Goal: Transaction & Acquisition: Purchase product/service

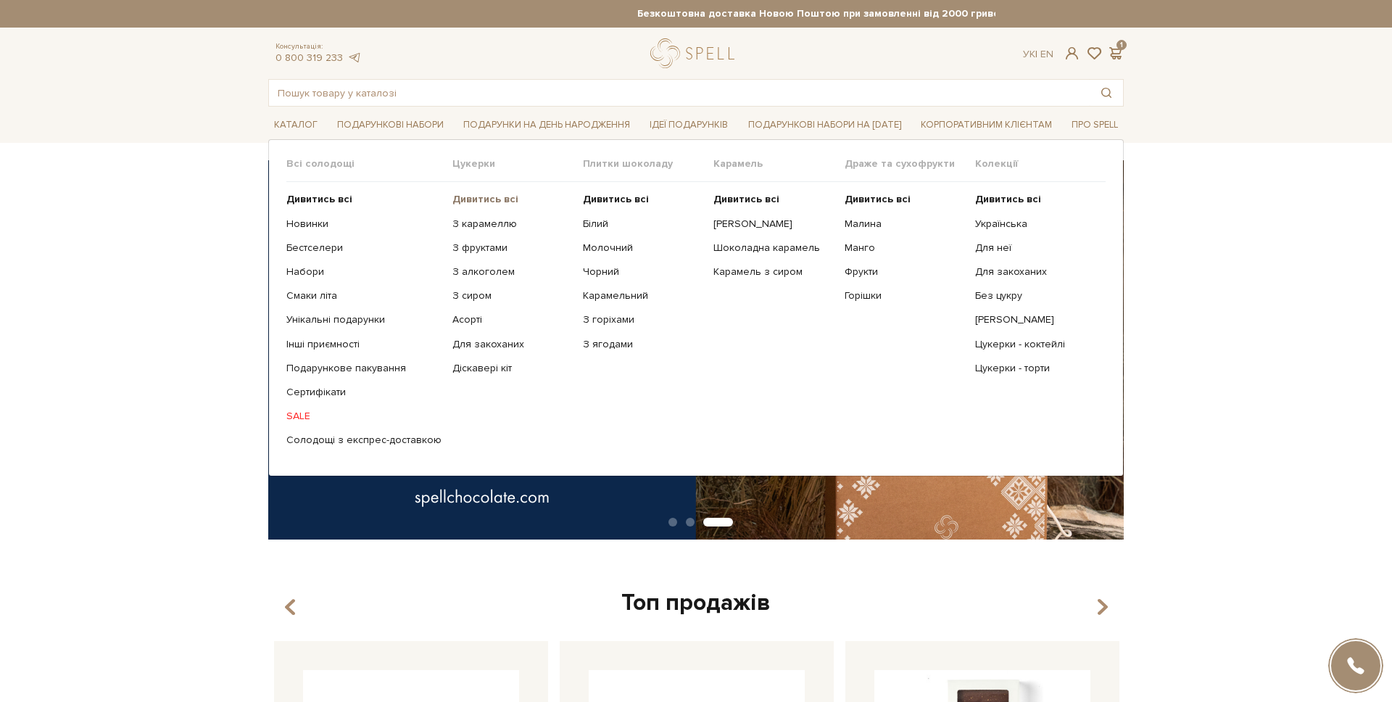
click at [501, 200] on b "Дивитись всі" at bounding box center [485, 199] width 66 height 12
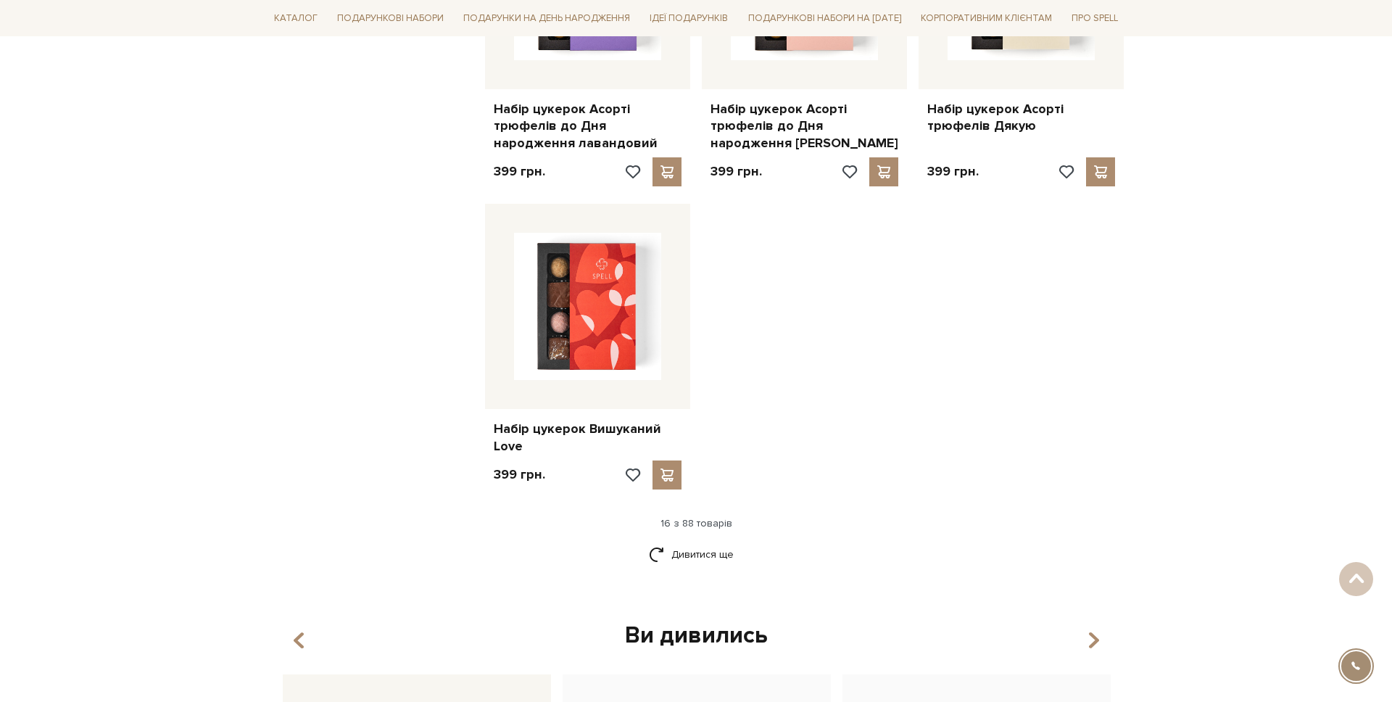
scroll to position [1710, 0]
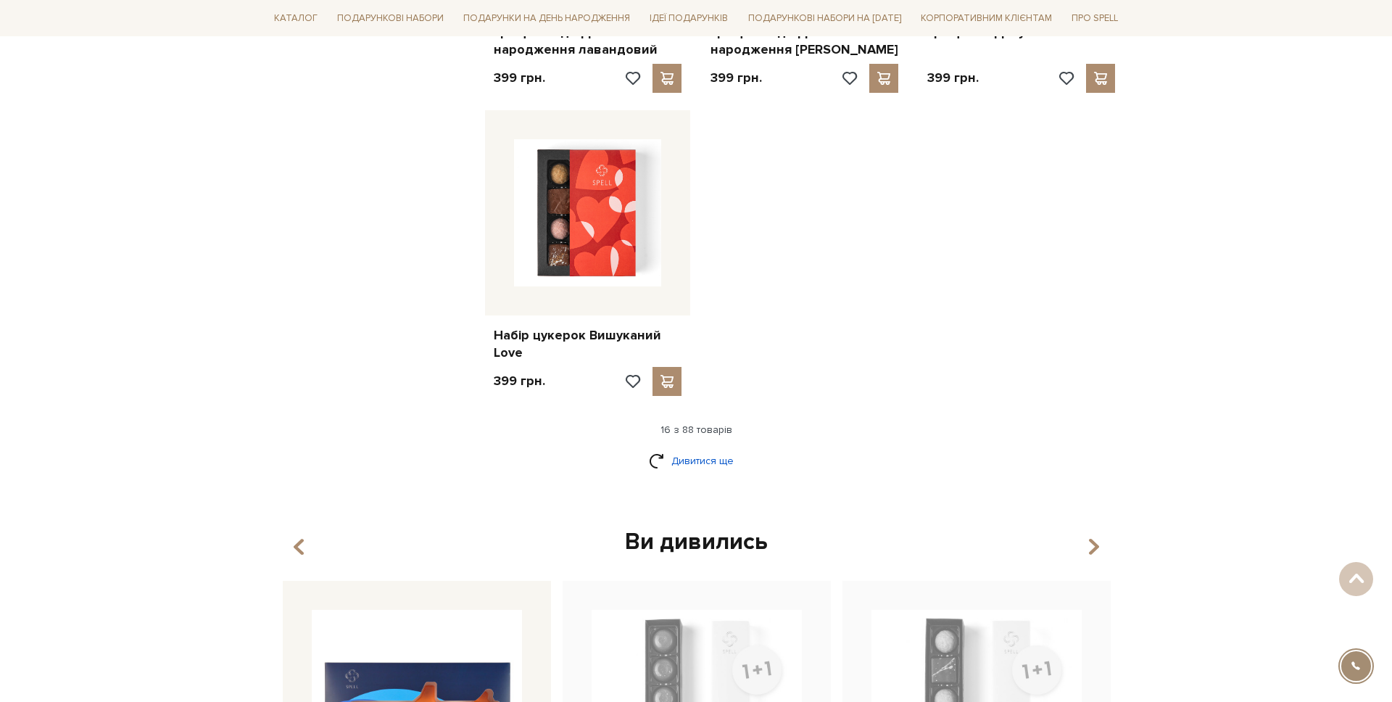
click at [688, 453] on link "Дивитися ще" at bounding box center [696, 460] width 94 height 25
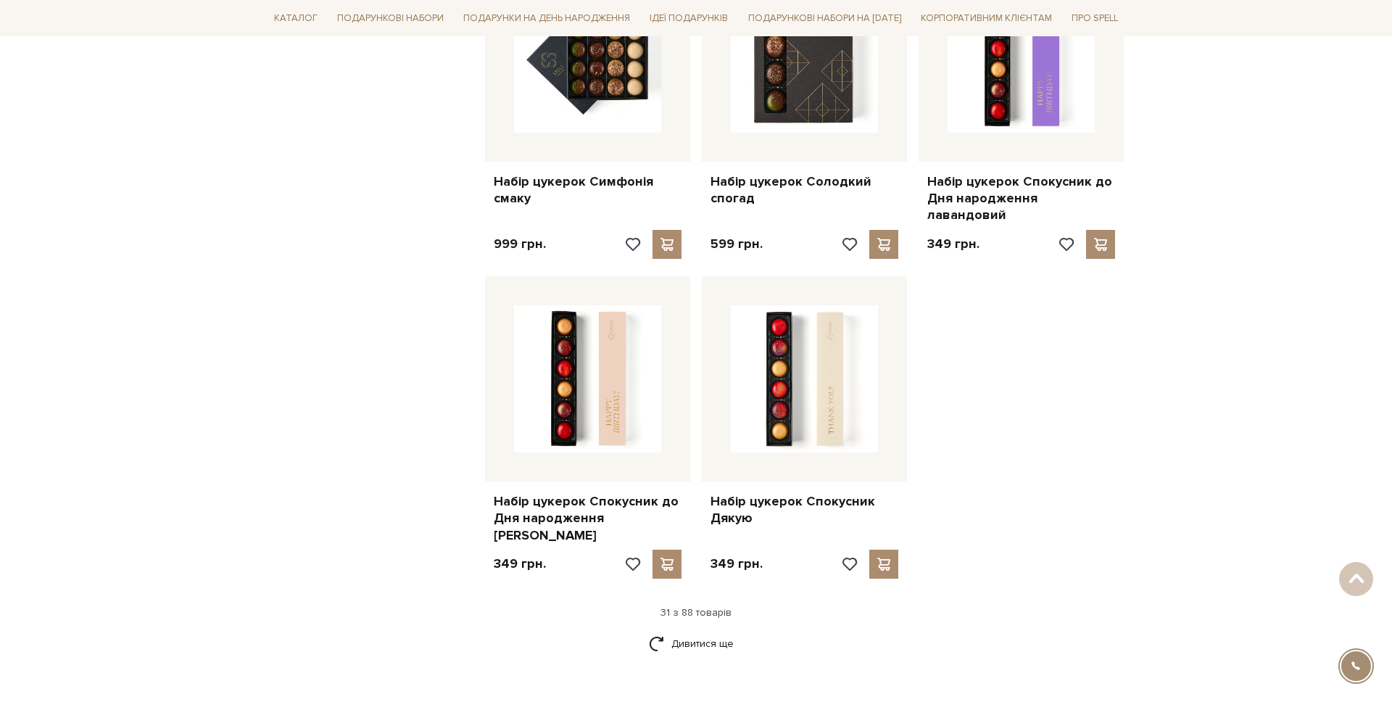
scroll to position [2985, 0]
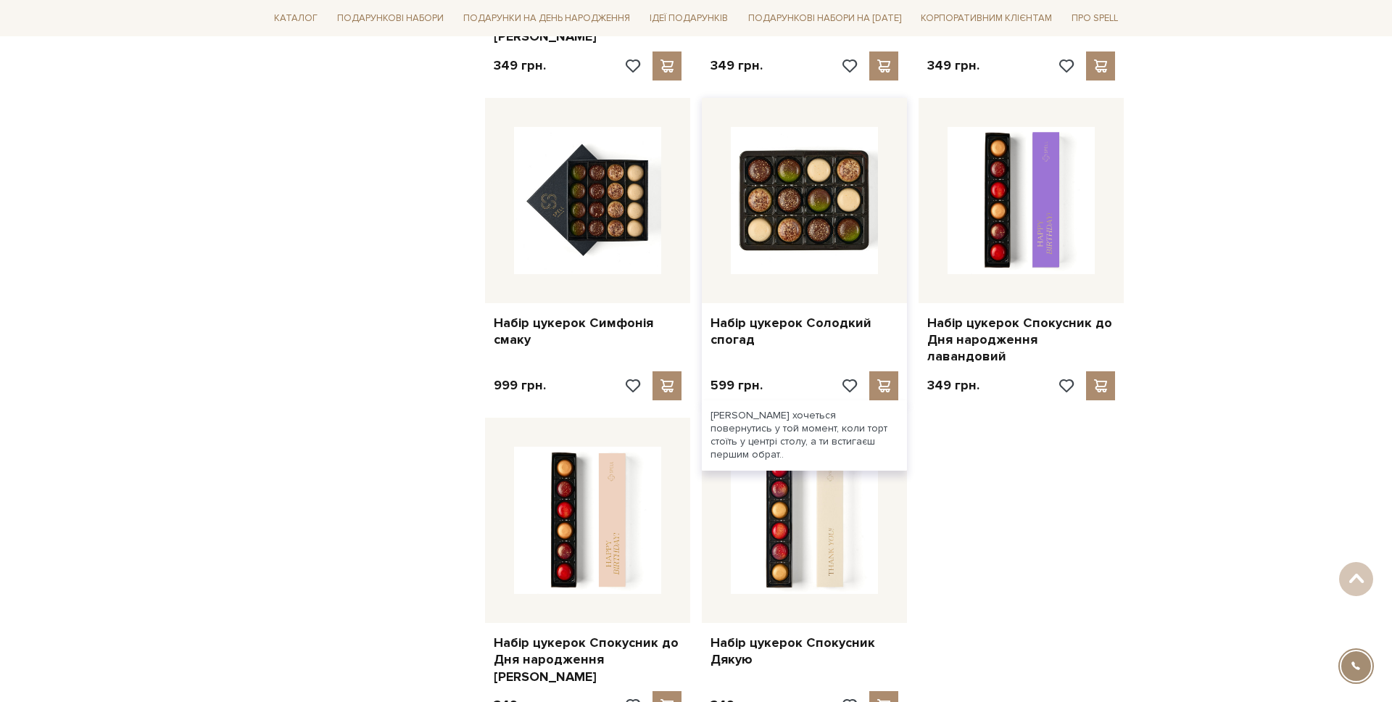
click at [775, 186] on img at bounding box center [804, 200] width 147 height 147
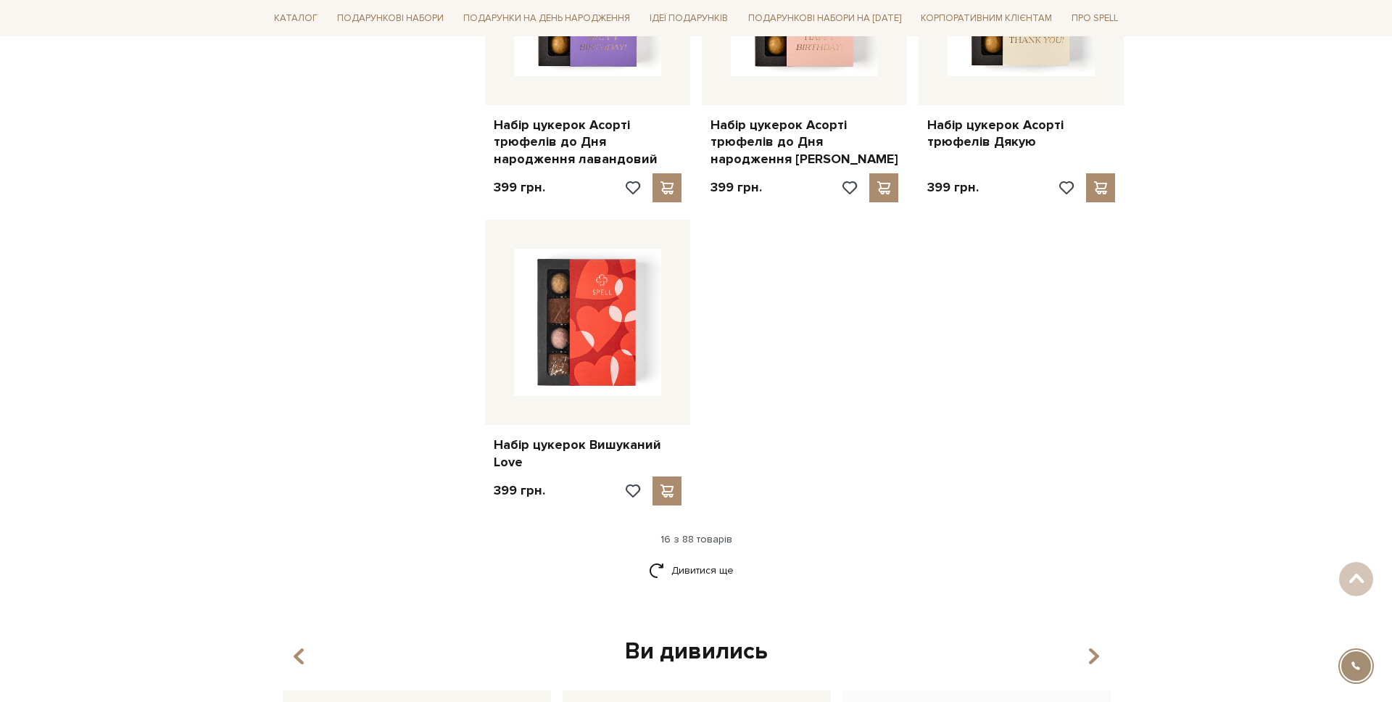
scroll to position [1917, 0]
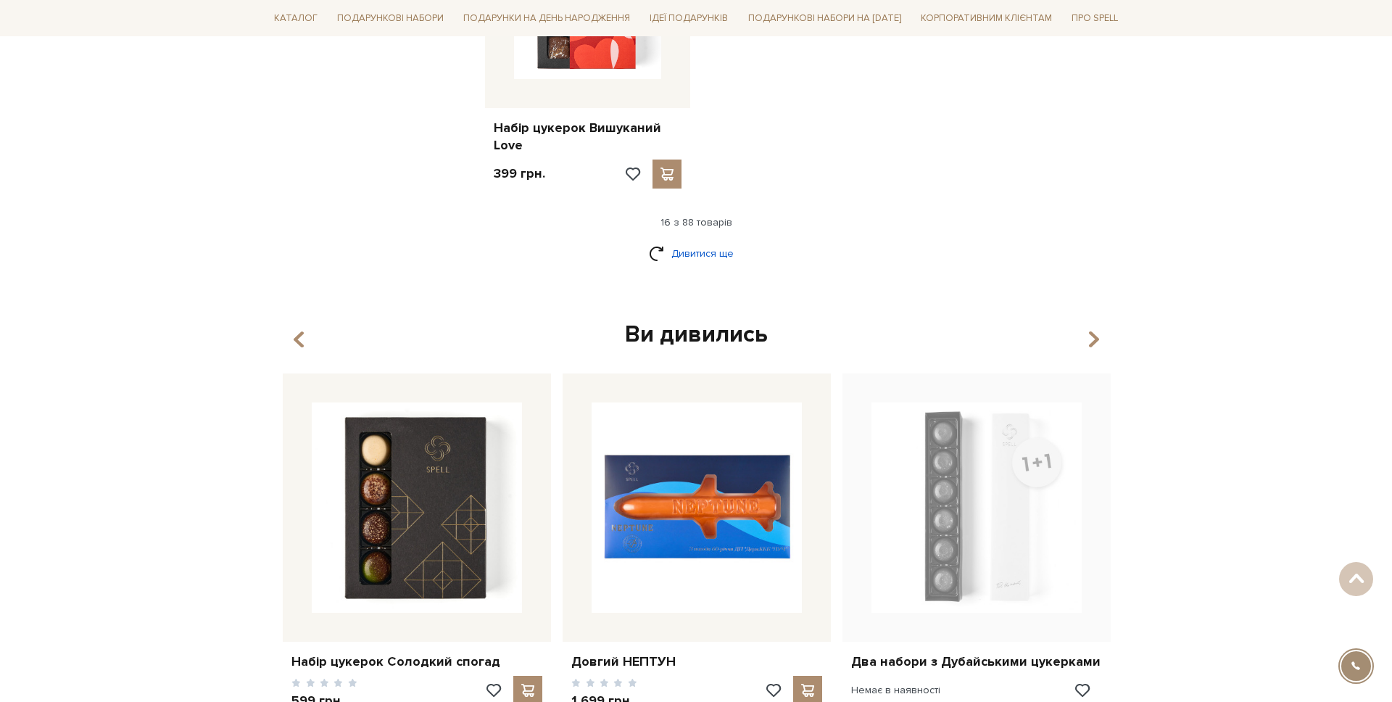
click at [653, 248] on link "Дивитися ще" at bounding box center [696, 253] width 94 height 25
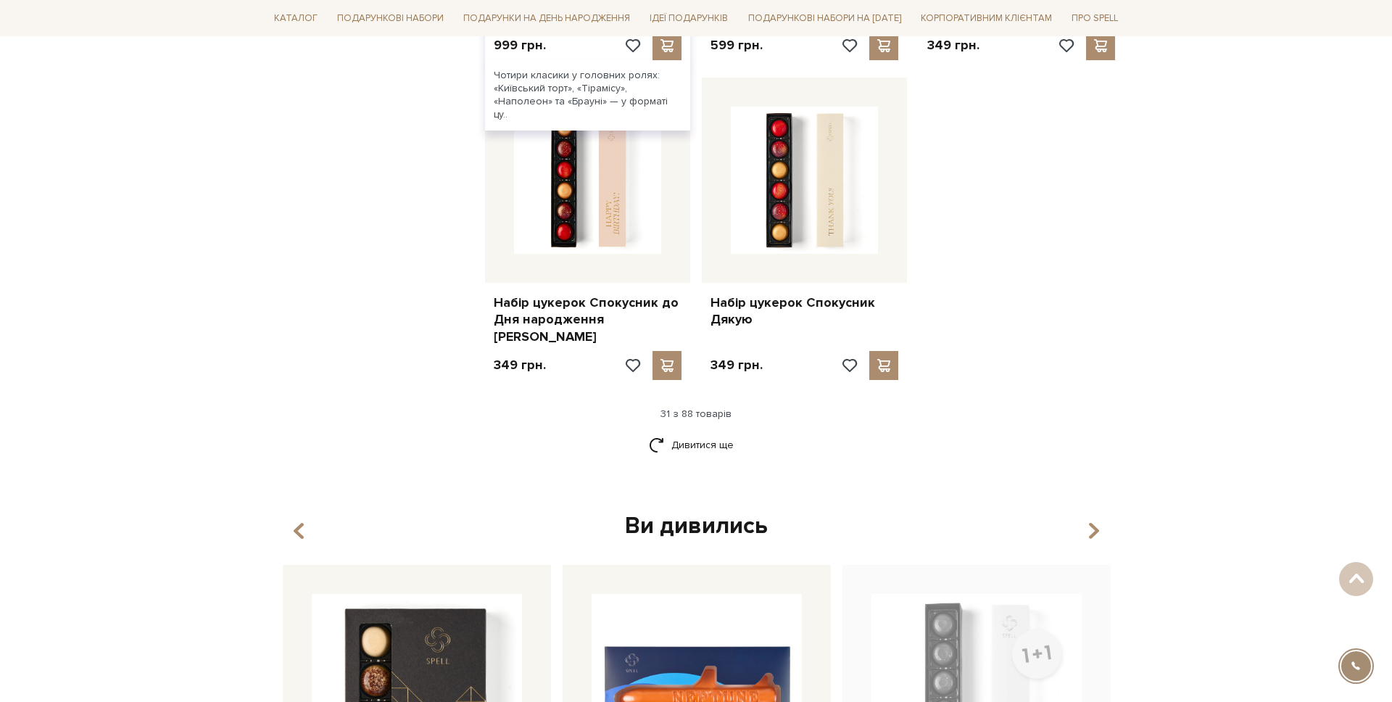
scroll to position [3449, 0]
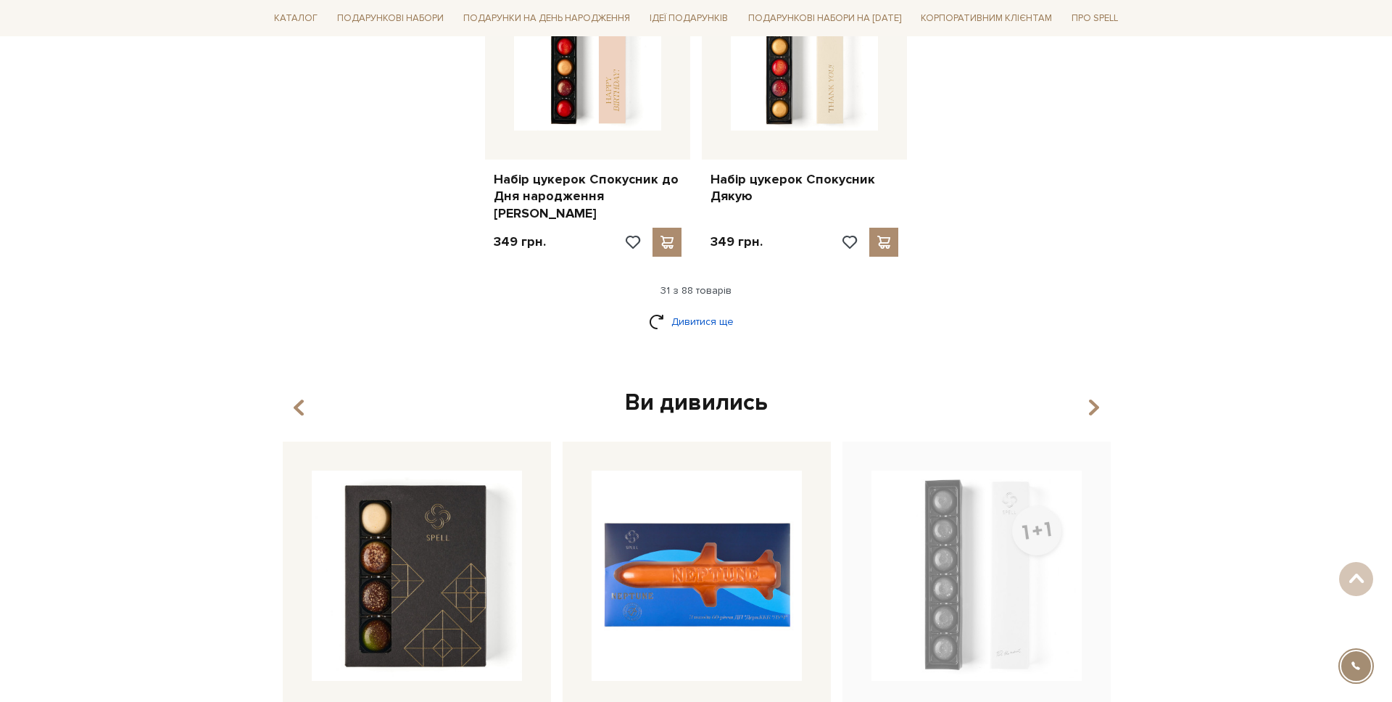
click at [701, 309] on link "Дивитися ще" at bounding box center [696, 321] width 94 height 25
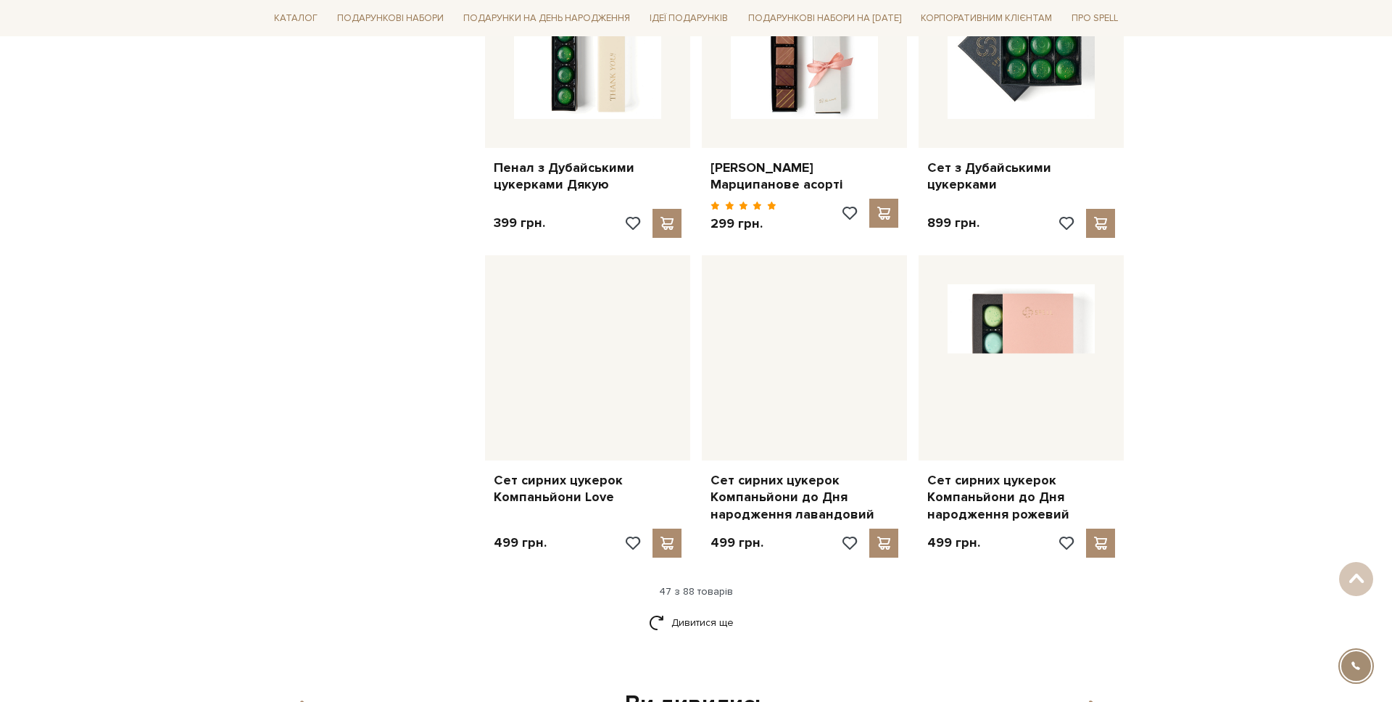
scroll to position [4775, 0]
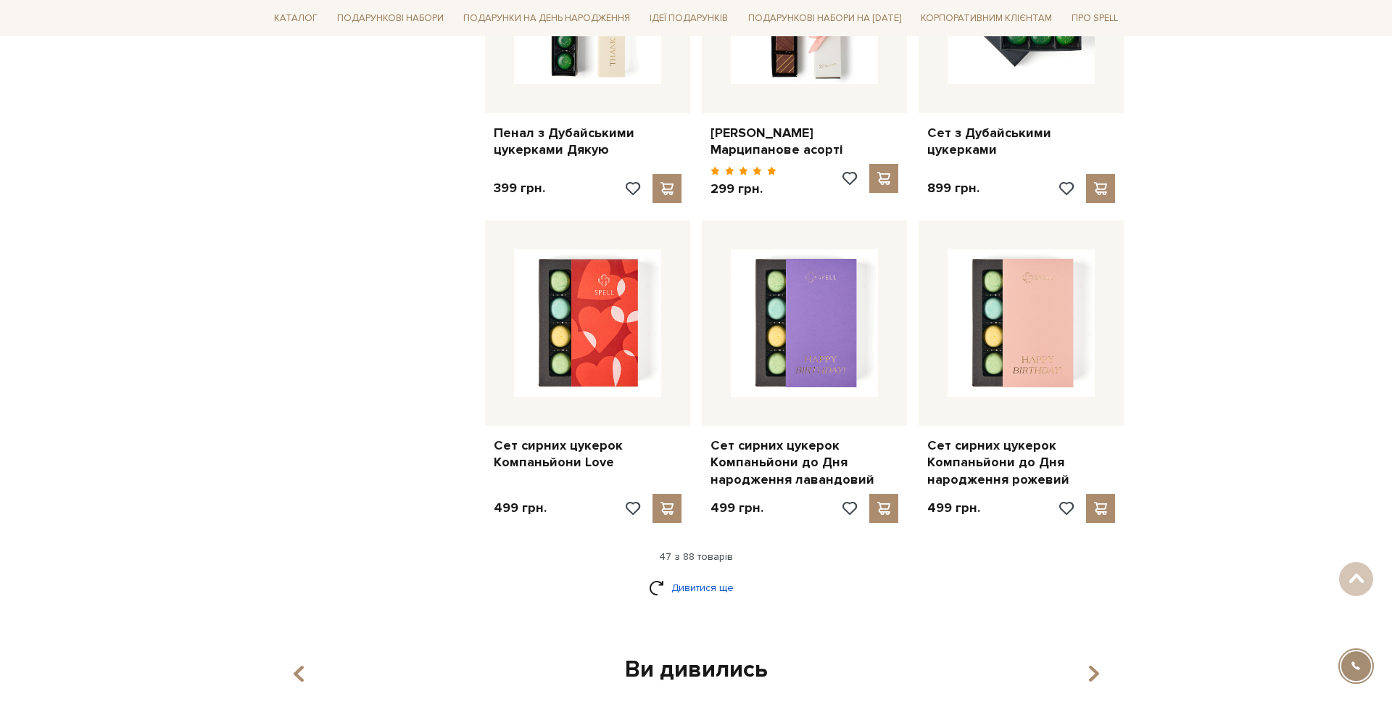
click at [677, 575] on link "Дивитися ще" at bounding box center [696, 587] width 94 height 25
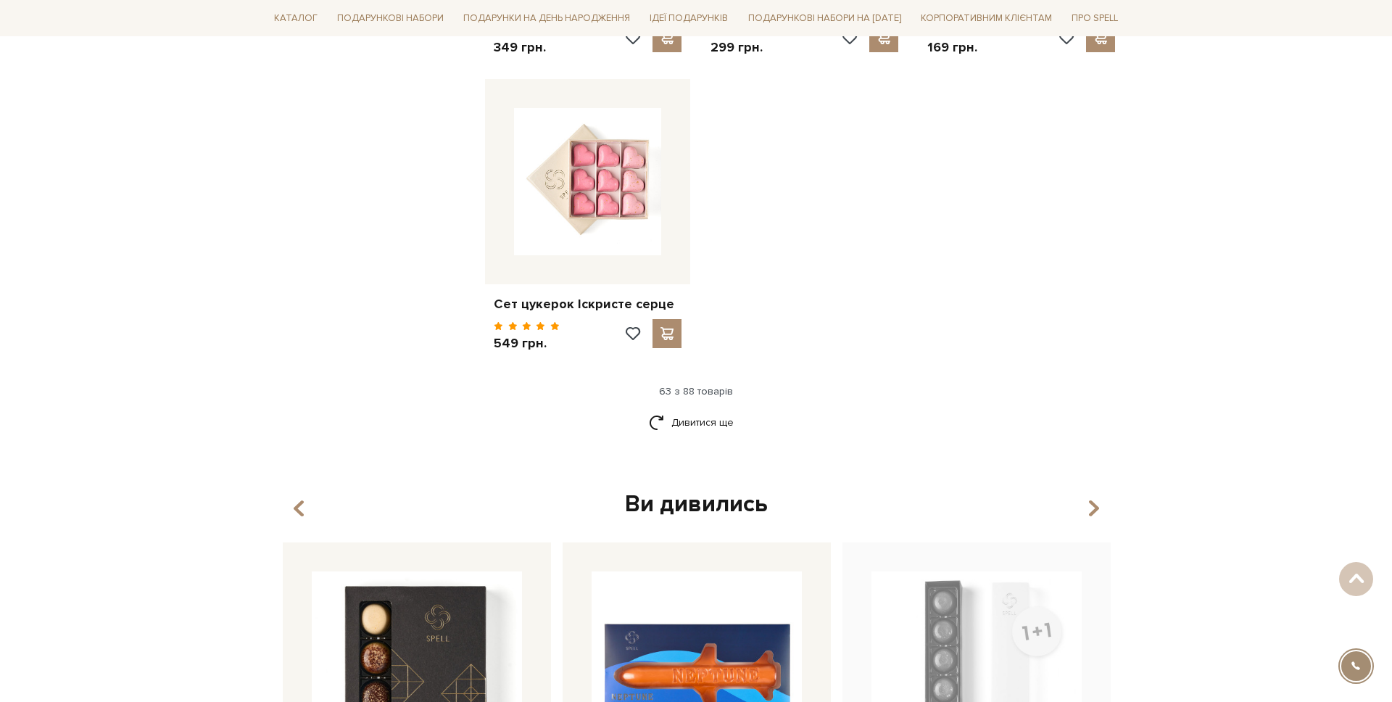
scroll to position [6860, 0]
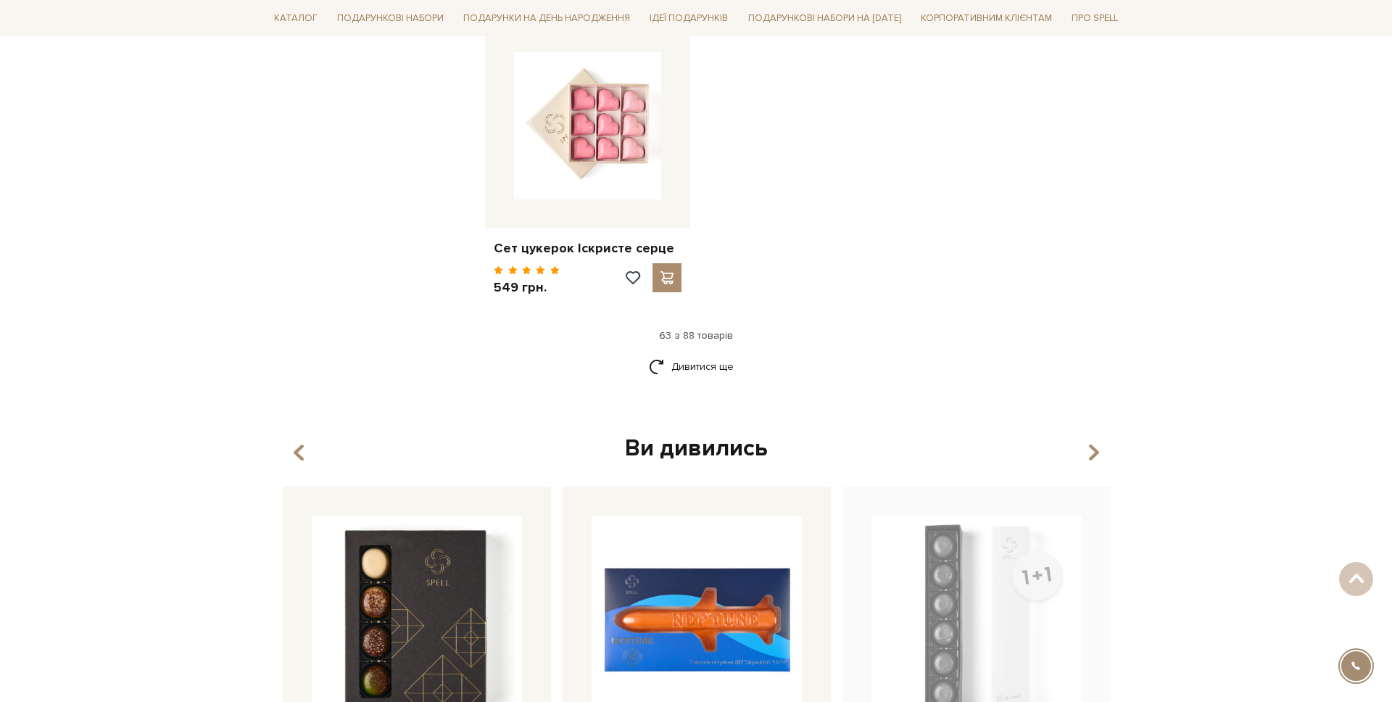
click at [687, 354] on div "Дивитися ще" at bounding box center [695, 375] width 867 height 43
click at [680, 354] on link "Дивитися ще" at bounding box center [696, 366] width 94 height 25
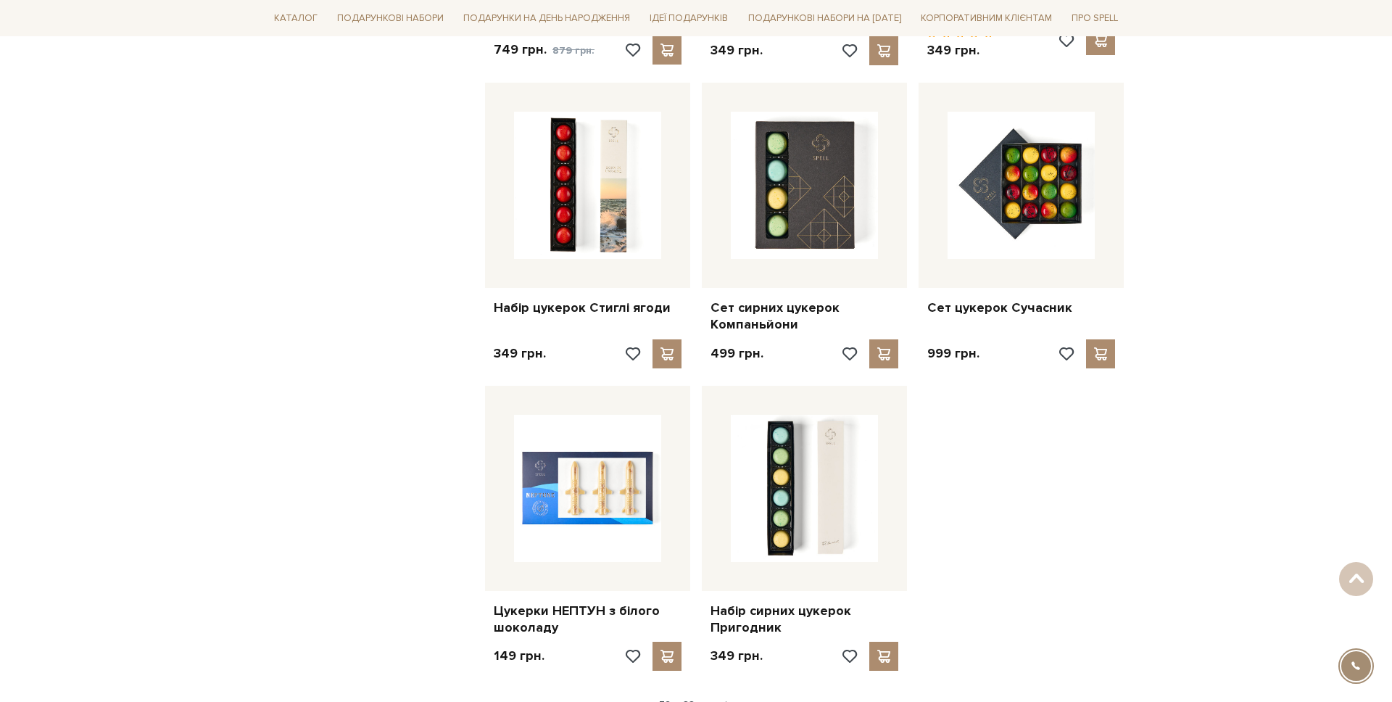
scroll to position [8028, 0]
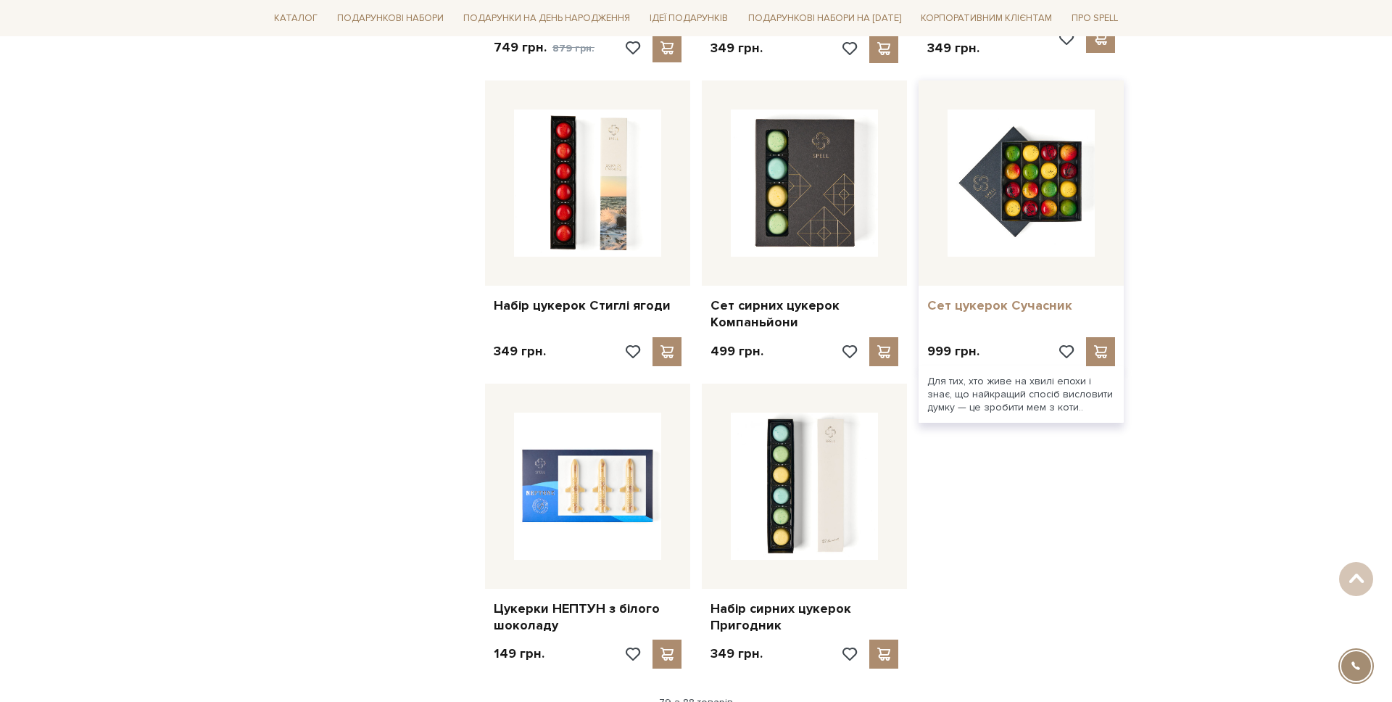
click at [1010, 297] on link "Сет цукерок Сучасник" at bounding box center [1021, 305] width 188 height 17
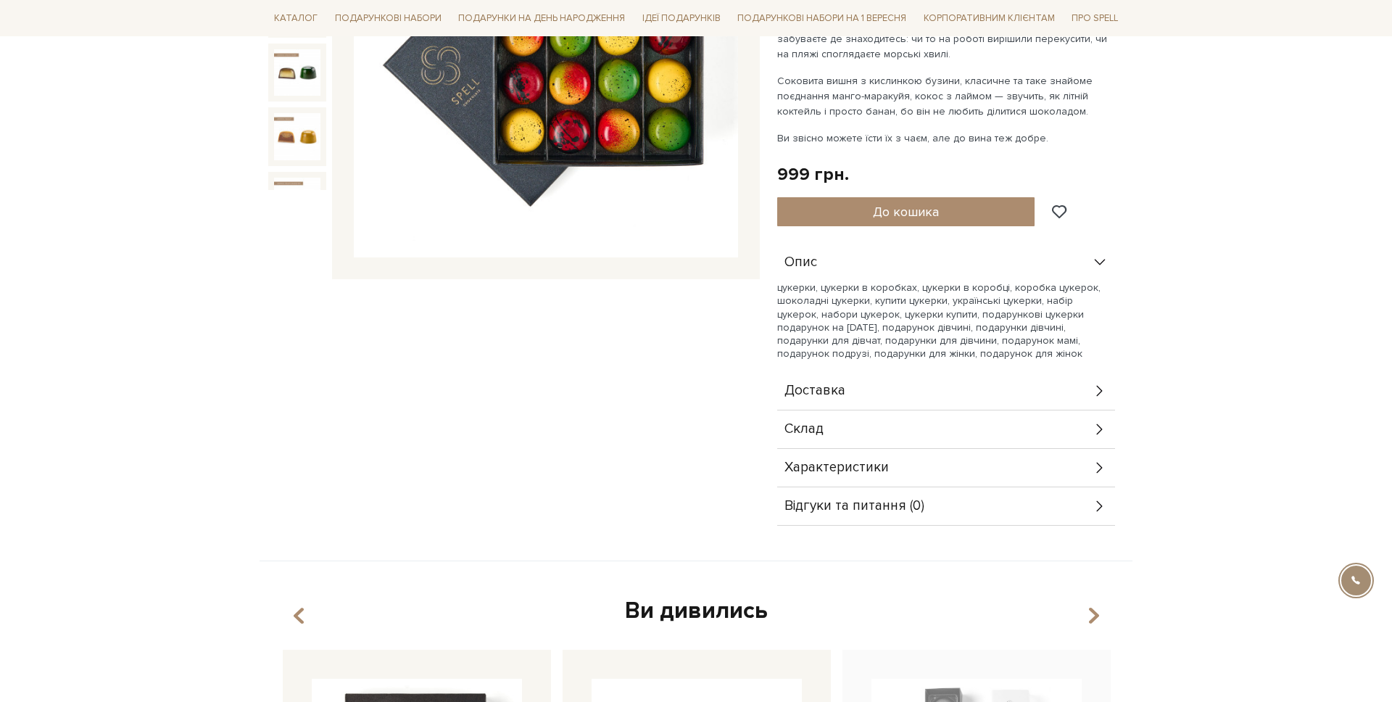
scroll to position [345, 0]
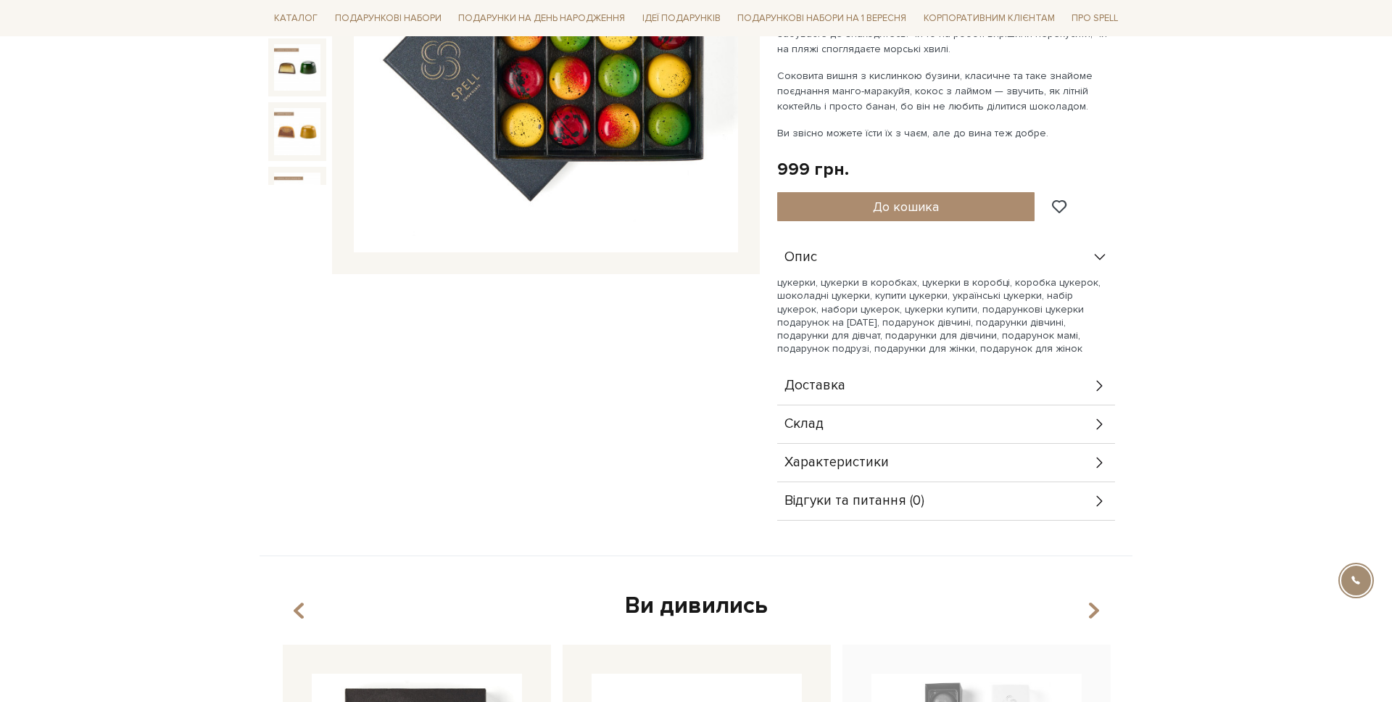
click at [832, 424] on div "Склад" at bounding box center [946, 424] width 338 height 38
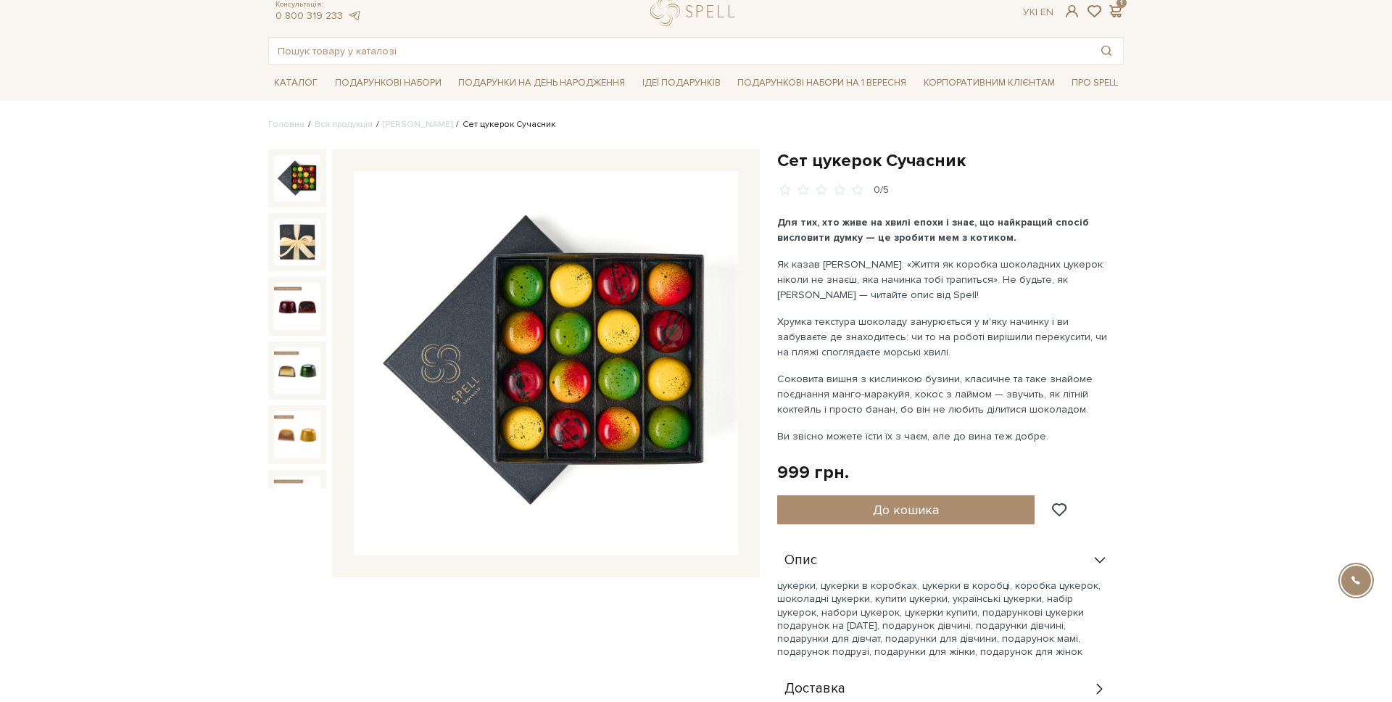
scroll to position [0, 0]
